Goal: Task Accomplishment & Management: Use online tool/utility

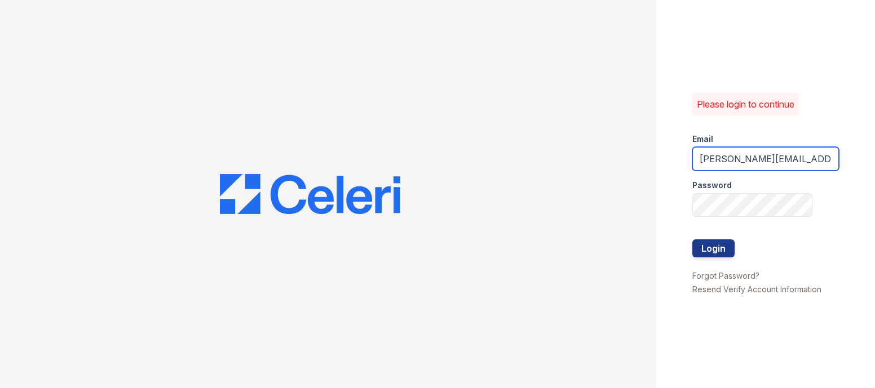
click at [736, 147] on input "[PERSON_NAME][EMAIL_ADDRESS][DOMAIN_NAME]" at bounding box center [765, 159] width 147 height 24
type input "[PERSON_NAME][EMAIL_ADDRESS][DOMAIN_NAME]"
click at [710, 240] on button "Login" at bounding box center [713, 249] width 42 height 18
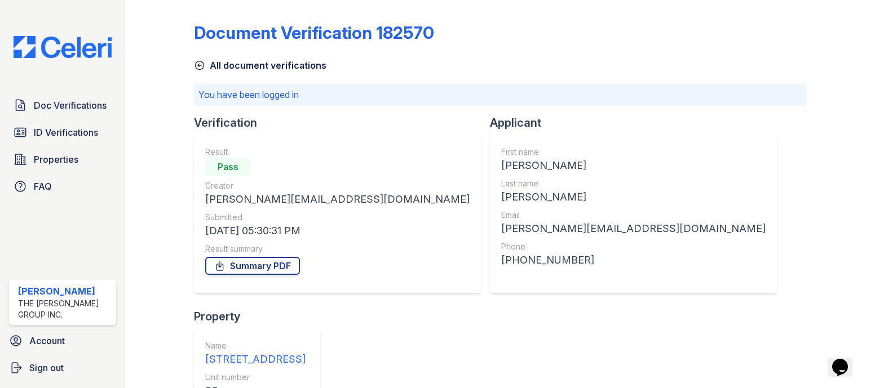
scroll to position [571, 0]
click at [250, 257] on link "Summary PDF" at bounding box center [252, 266] width 95 height 18
